Goal: Transaction & Acquisition: Obtain resource

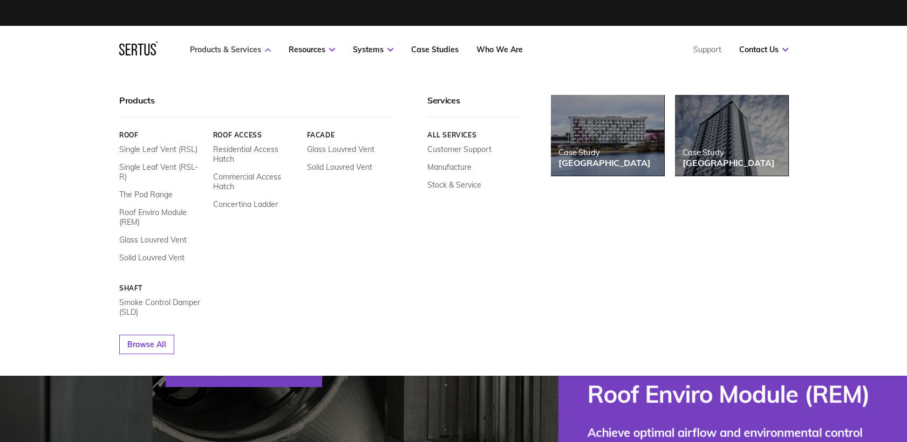
click at [236, 48] on link "Products & Services" at bounding box center [230, 50] width 81 height 10
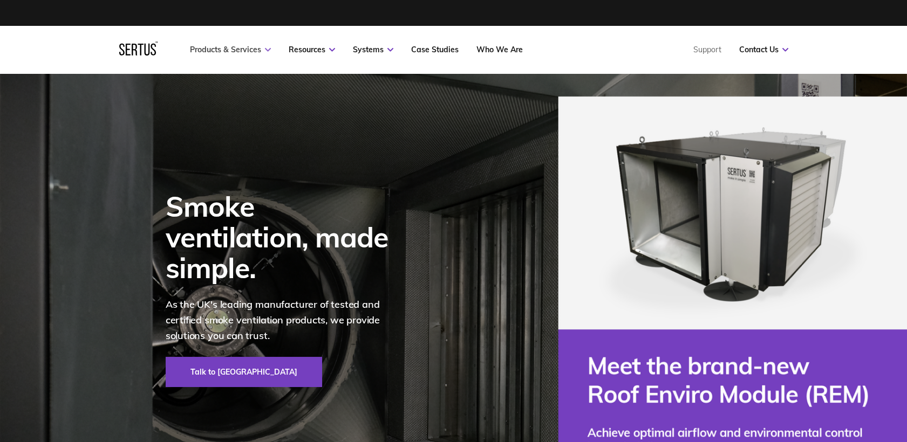
click at [233, 47] on link "Products & Services" at bounding box center [230, 50] width 81 height 10
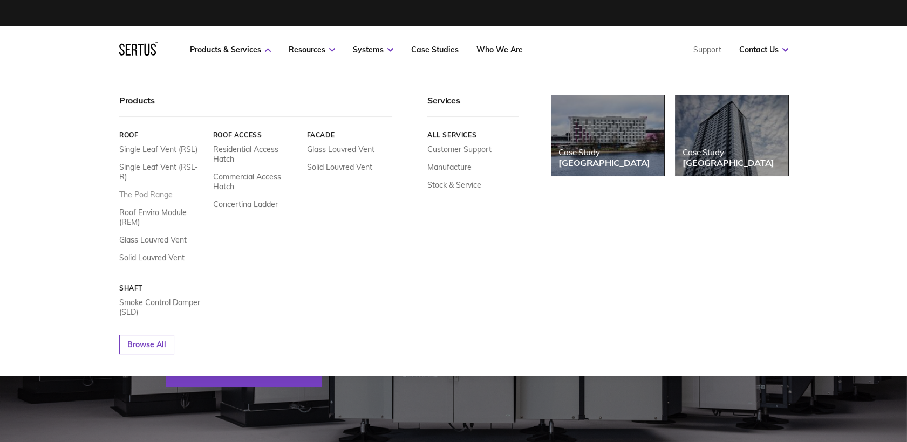
click at [142, 190] on link "The Pod Range" at bounding box center [145, 195] width 53 height 10
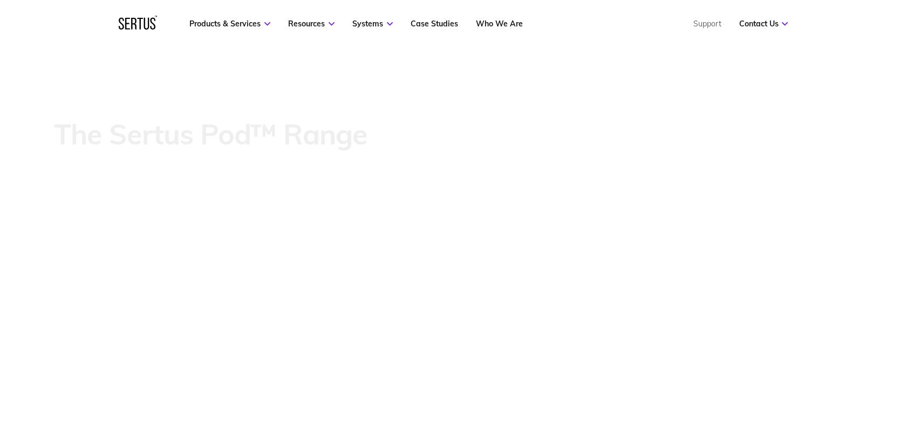
scroll to position [299, 0]
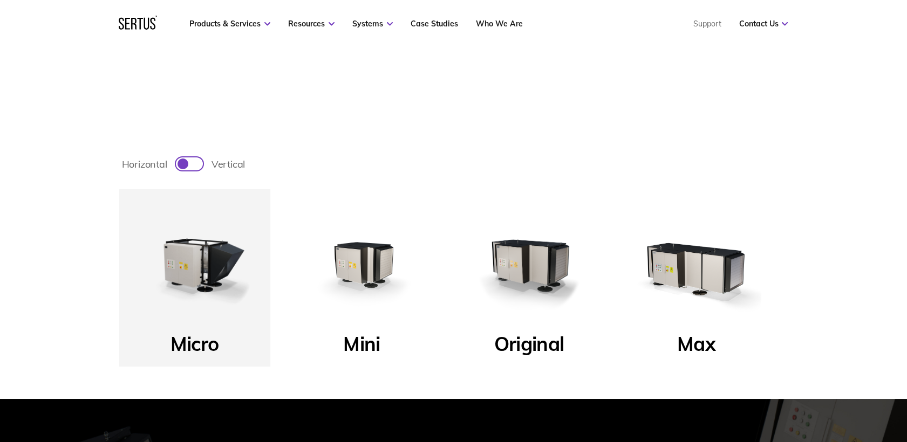
click at [192, 170] on label "horizontal vertical" at bounding box center [453, 164] width 669 height 18
click at [176, 170] on input "horizontal vertical" at bounding box center [175, 170] width 1 height 1
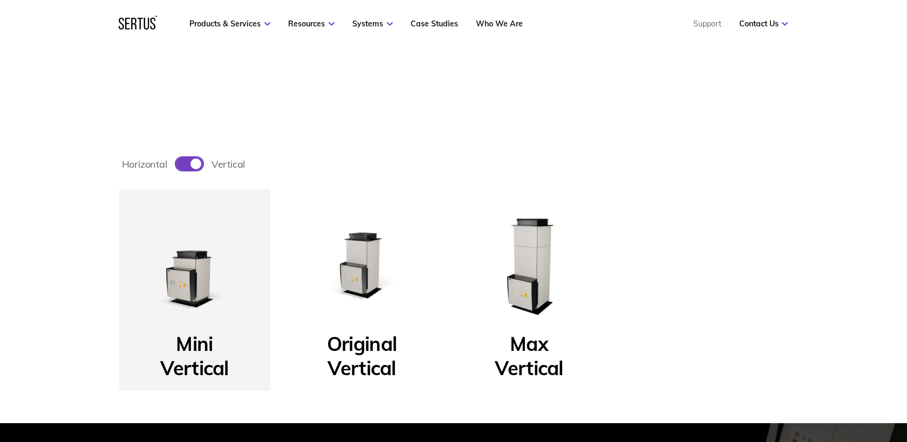
click at [195, 162] on div at bounding box center [195, 164] width 11 height 11
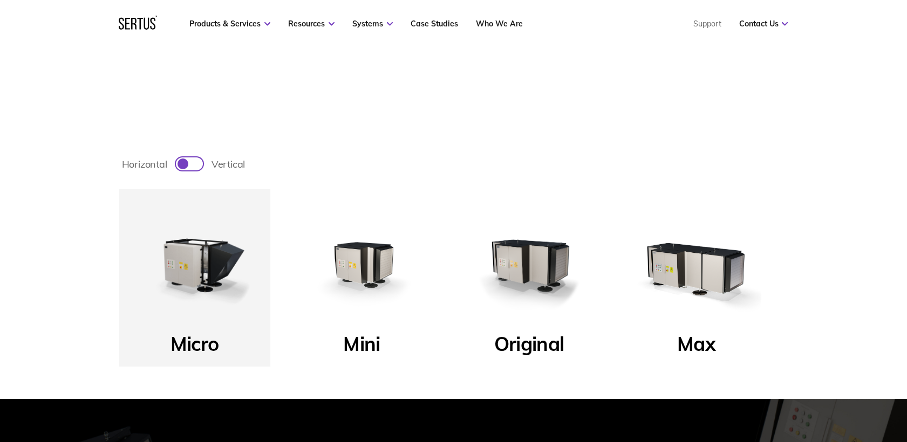
click at [195, 162] on div at bounding box center [194, 163] width 5 height 5
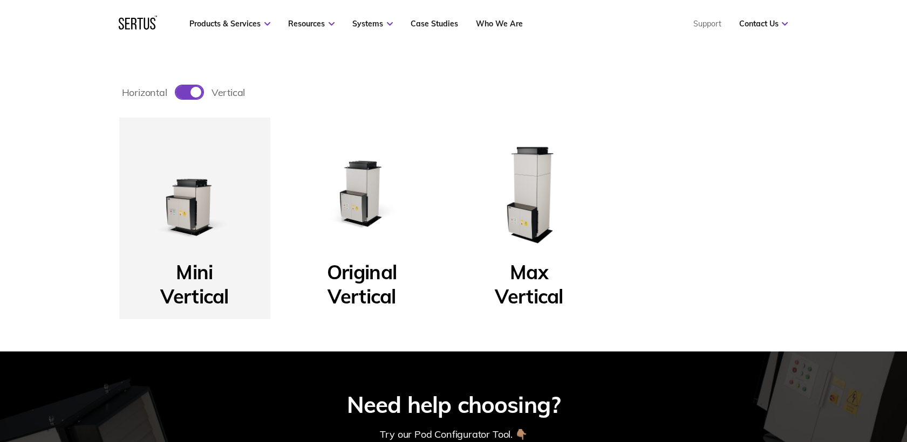
scroll to position [359, 0]
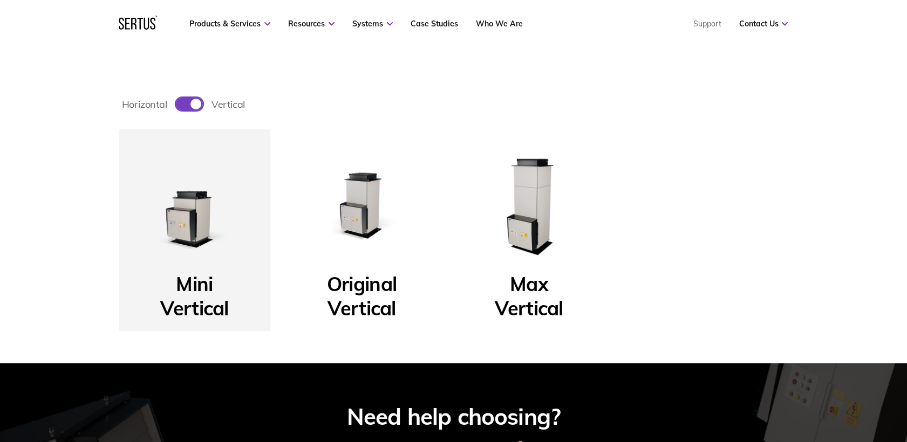
click at [188, 102] on div at bounding box center [189, 104] width 27 height 13
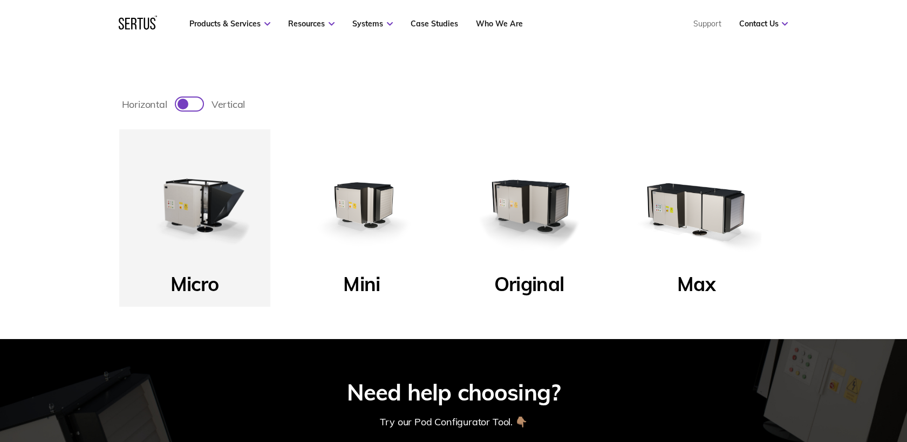
click at [193, 103] on div at bounding box center [194, 103] width 5 height 5
checkbox input "true"
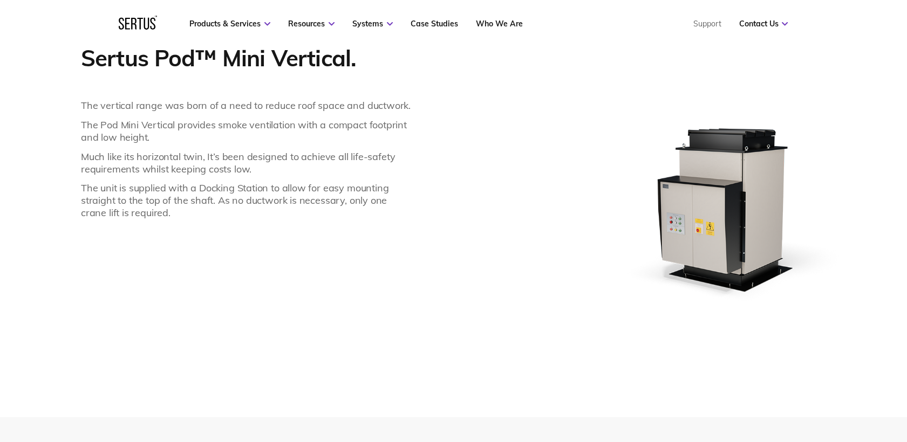
scroll to position [539, 0]
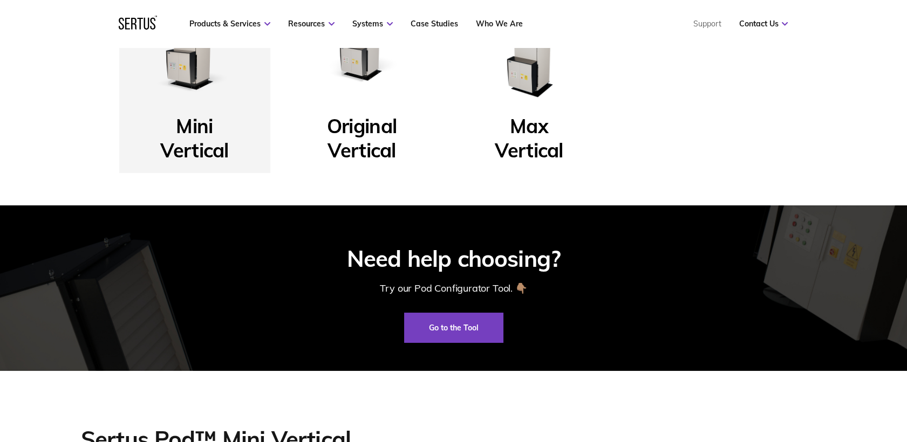
scroll to position [479, 0]
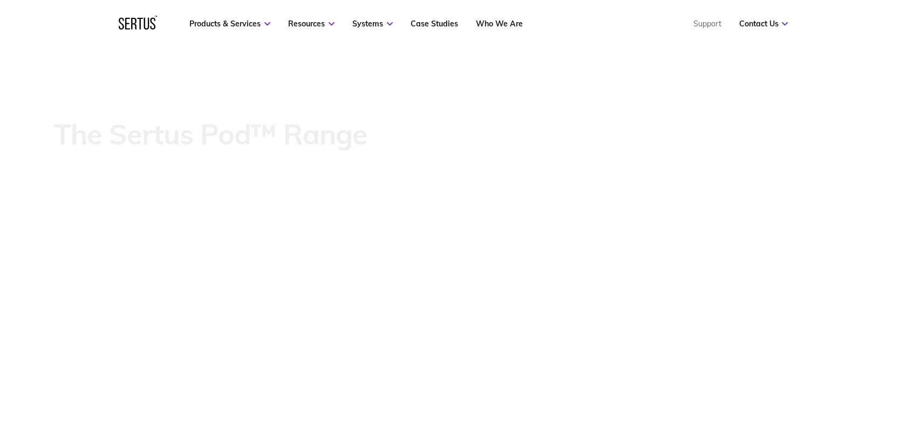
scroll to position [299, 0]
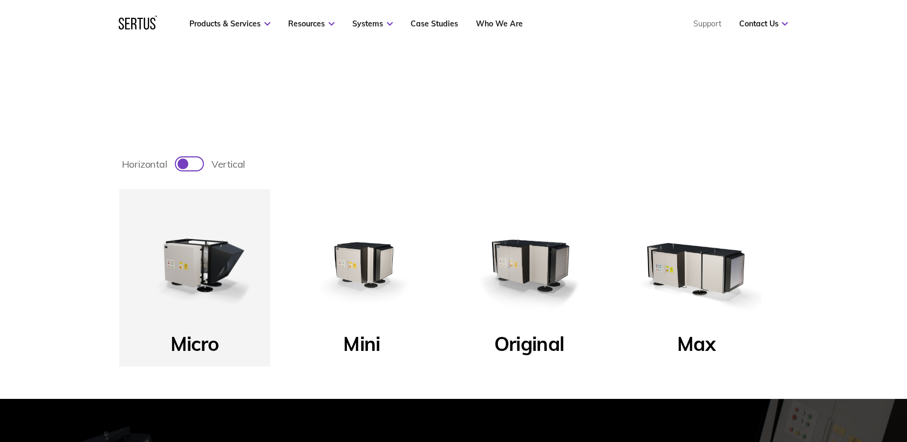
click at [182, 161] on div at bounding box center [182, 164] width 11 height 11
checkbox input "true"
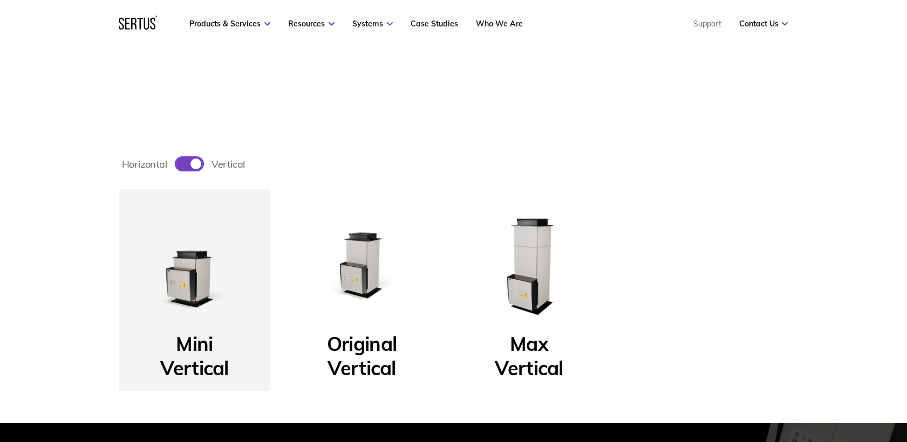
click at [534, 355] on p "Max Vertical" at bounding box center [529, 350] width 68 height 36
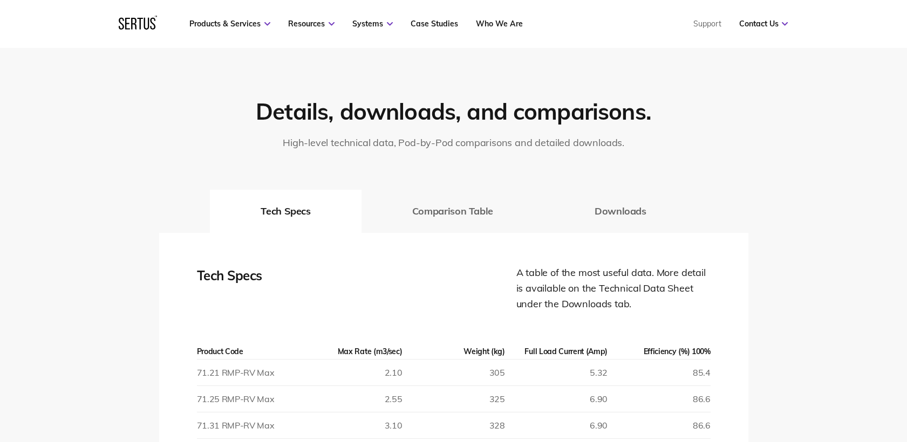
scroll to position [1258, 0]
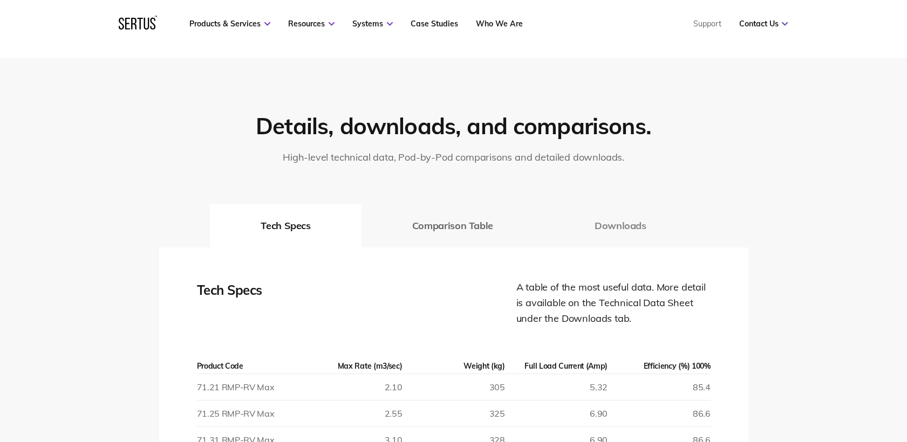
click at [636, 227] on button "Downloads" at bounding box center [620, 225] width 153 height 43
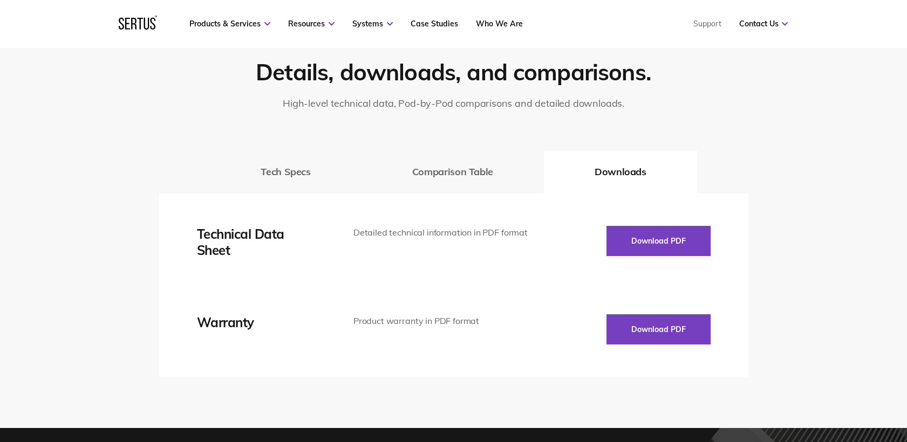
scroll to position [1318, 0]
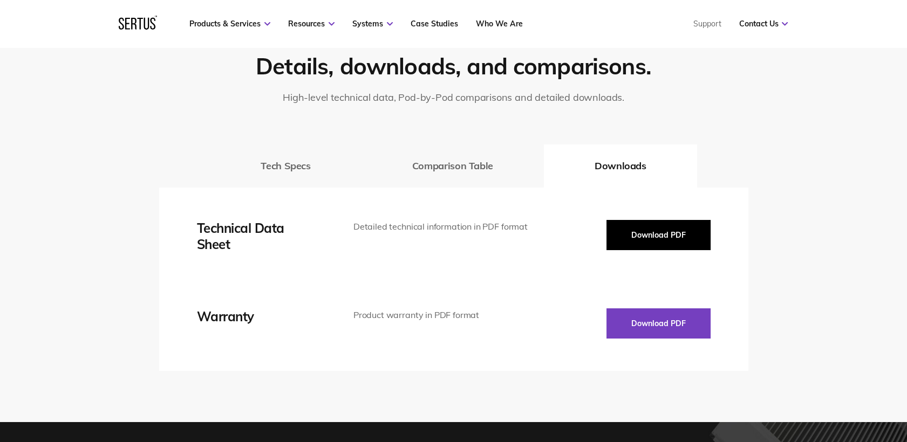
click at [649, 246] on button "Download PDF" at bounding box center [658, 235] width 104 height 30
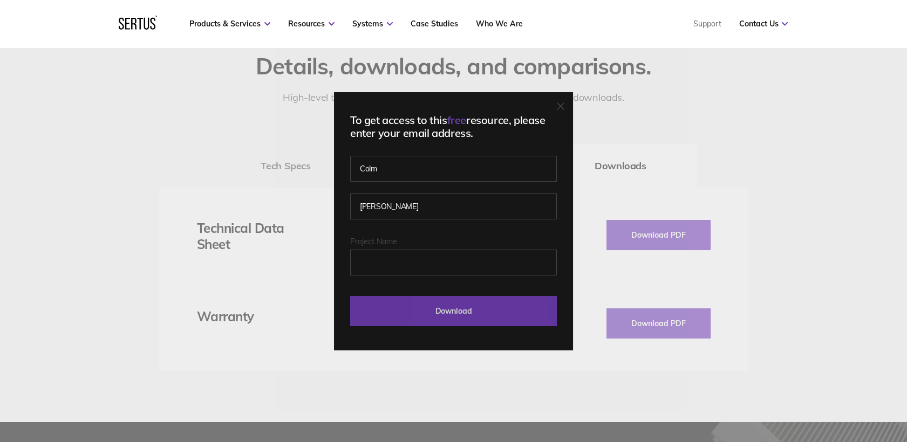
click at [451, 311] on input "Download" at bounding box center [453, 311] width 207 height 30
